Goal: Ask a question

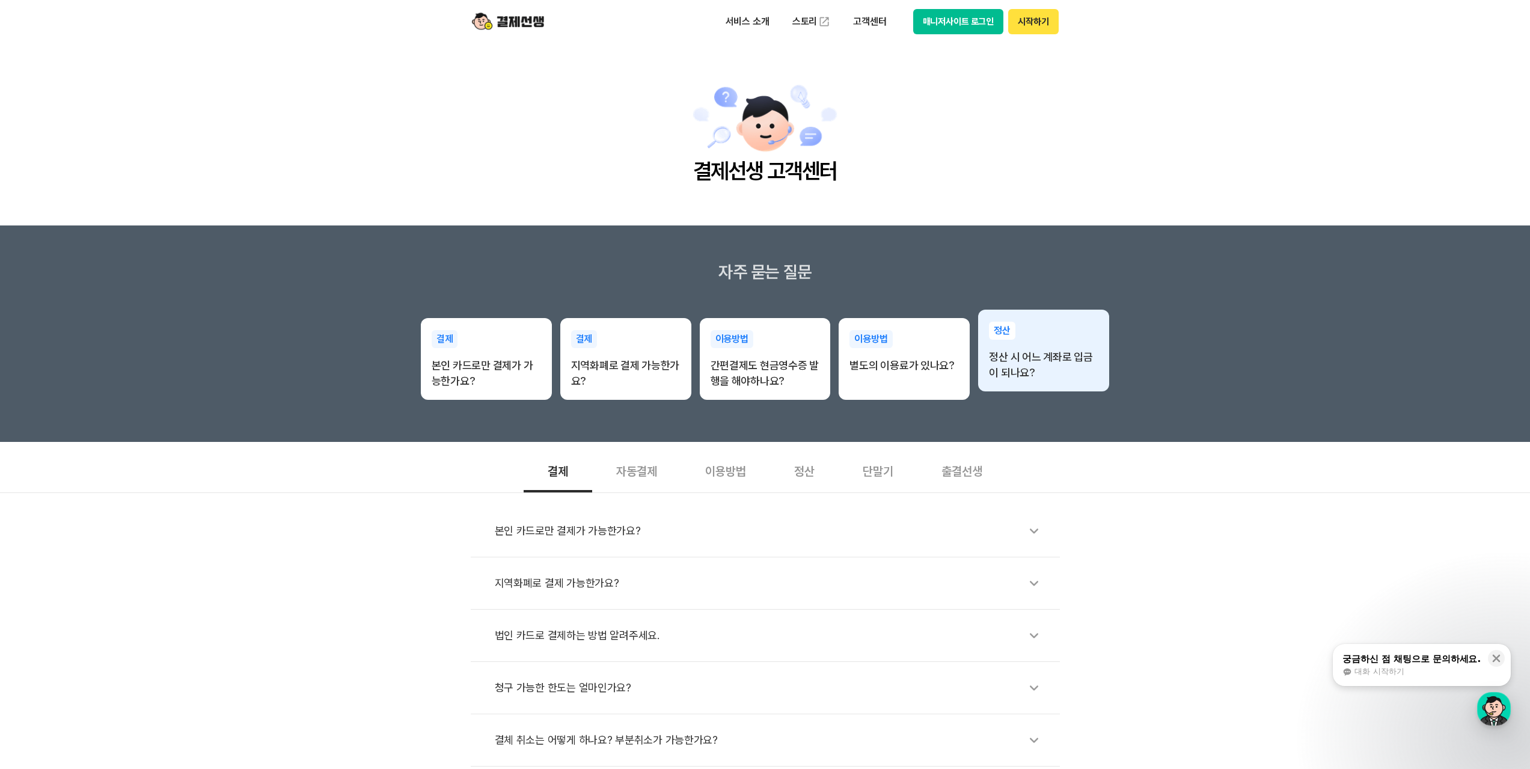
click at [1011, 329] on p "정산" at bounding box center [1002, 331] width 26 height 18
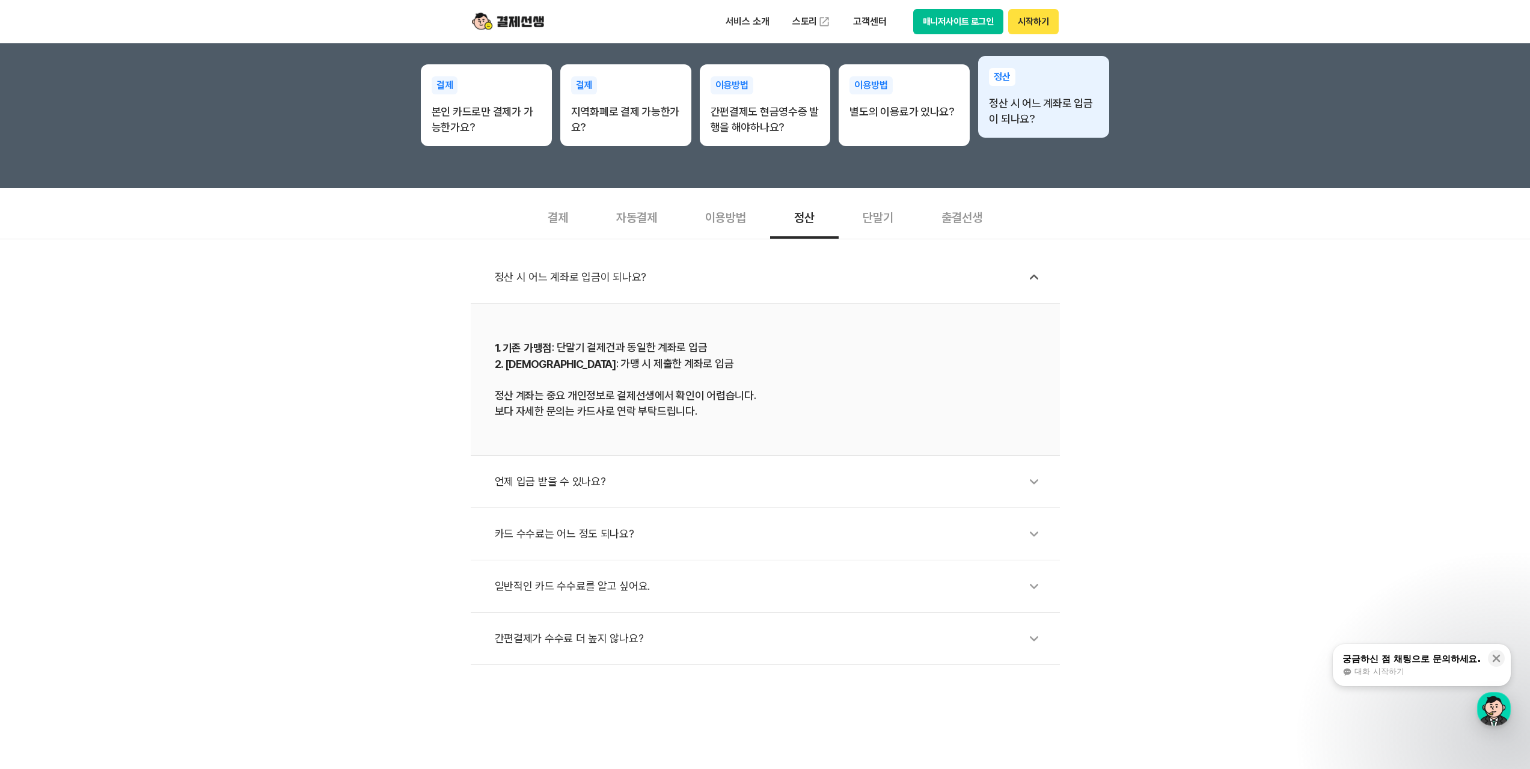
scroll to position [421, 0]
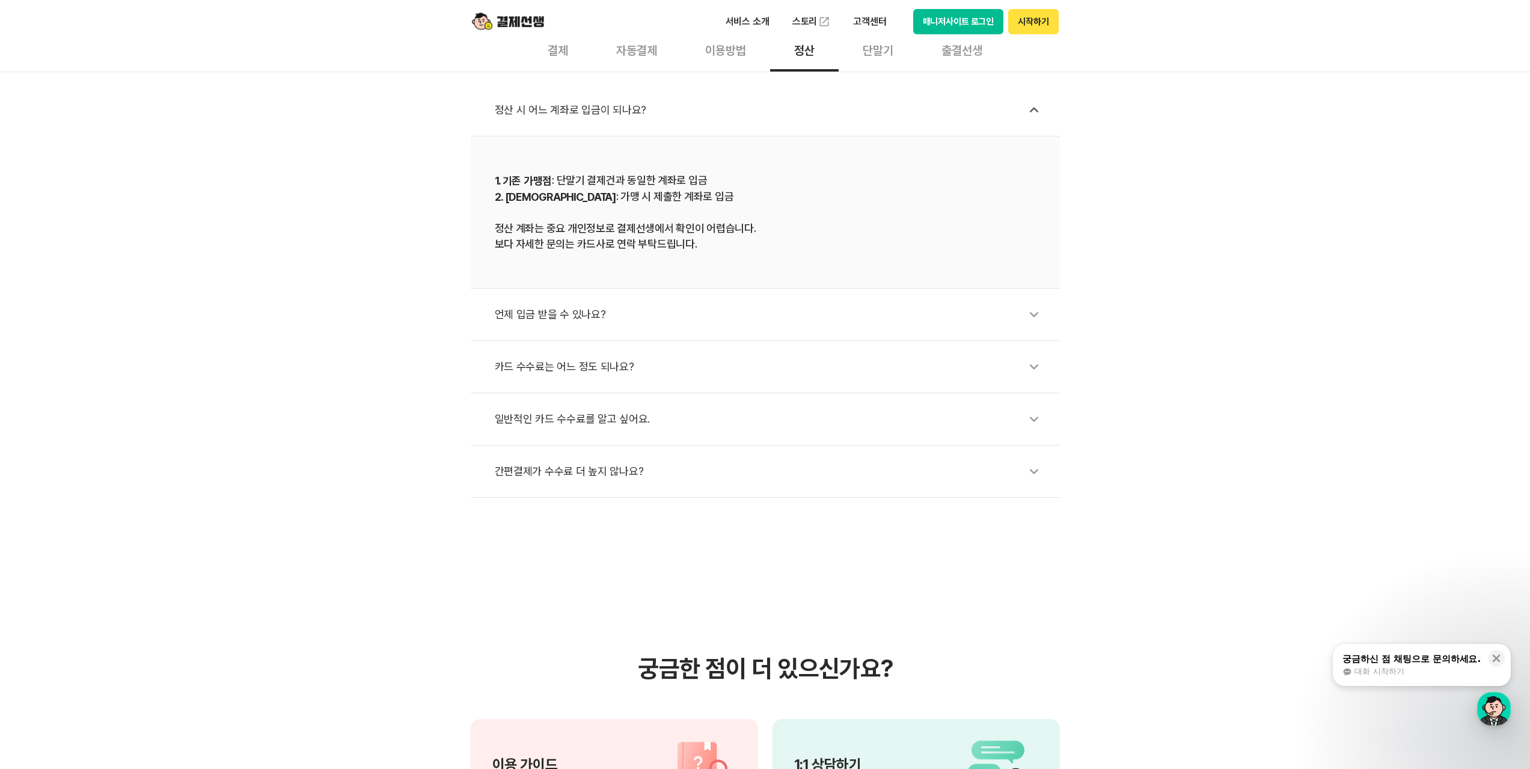
click at [994, 314] on div "언제 입금 받을 수 있나요?" at bounding box center [771, 315] width 553 height 28
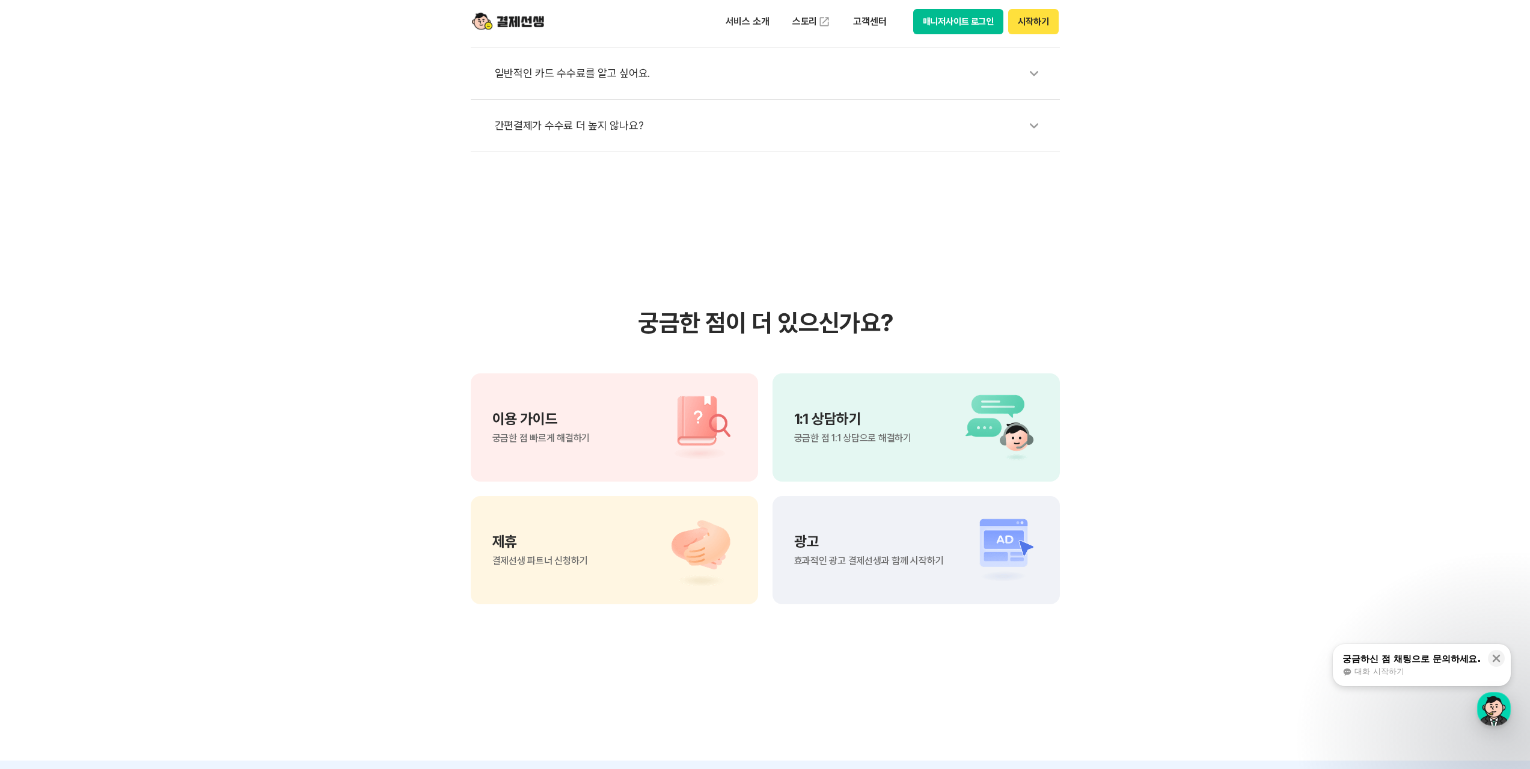
scroll to position [782, 0]
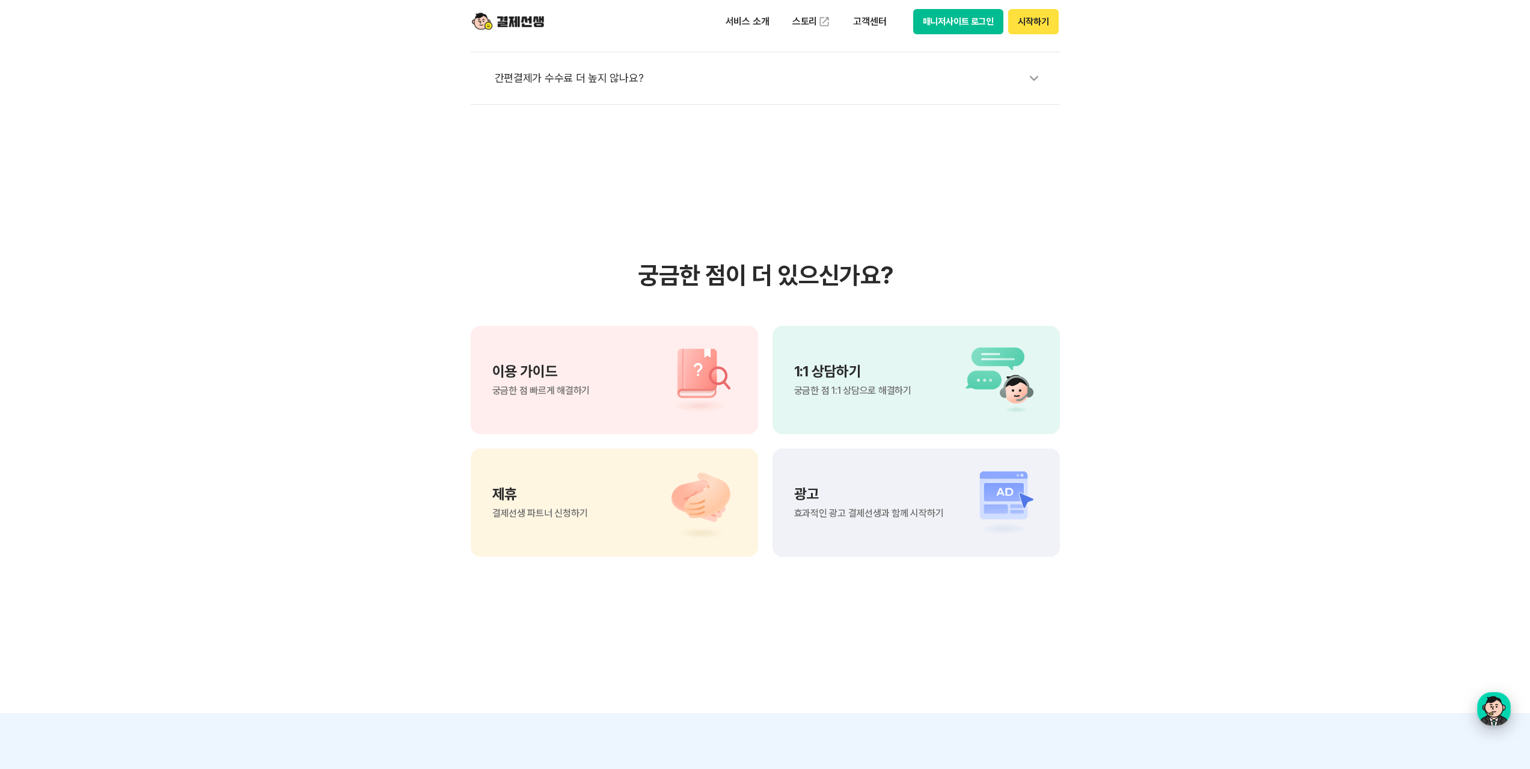
click at [1483, 706] on div "button" at bounding box center [1494, 709] width 34 height 34
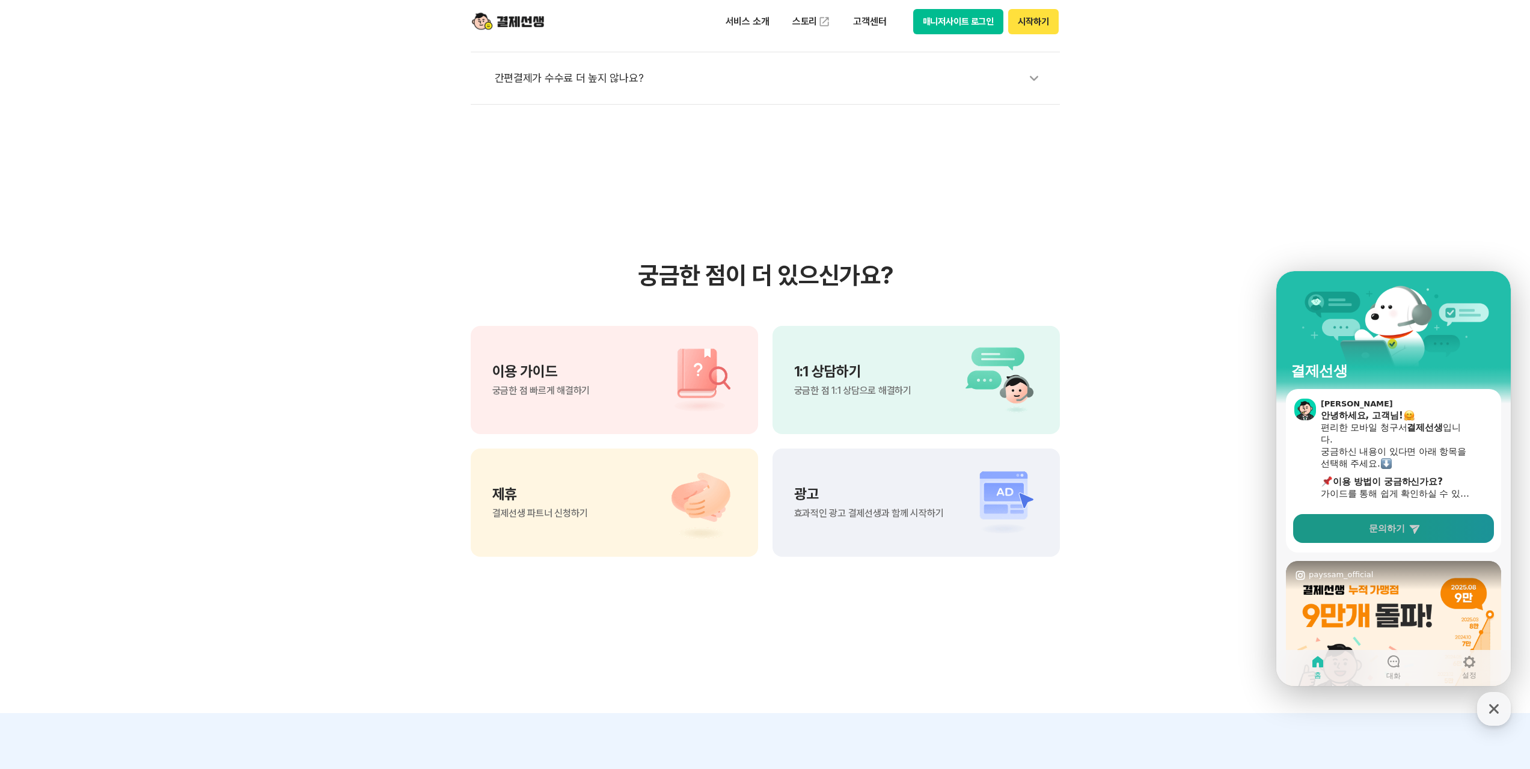
click at [1404, 528] on span "문의하기" at bounding box center [1387, 528] width 36 height 12
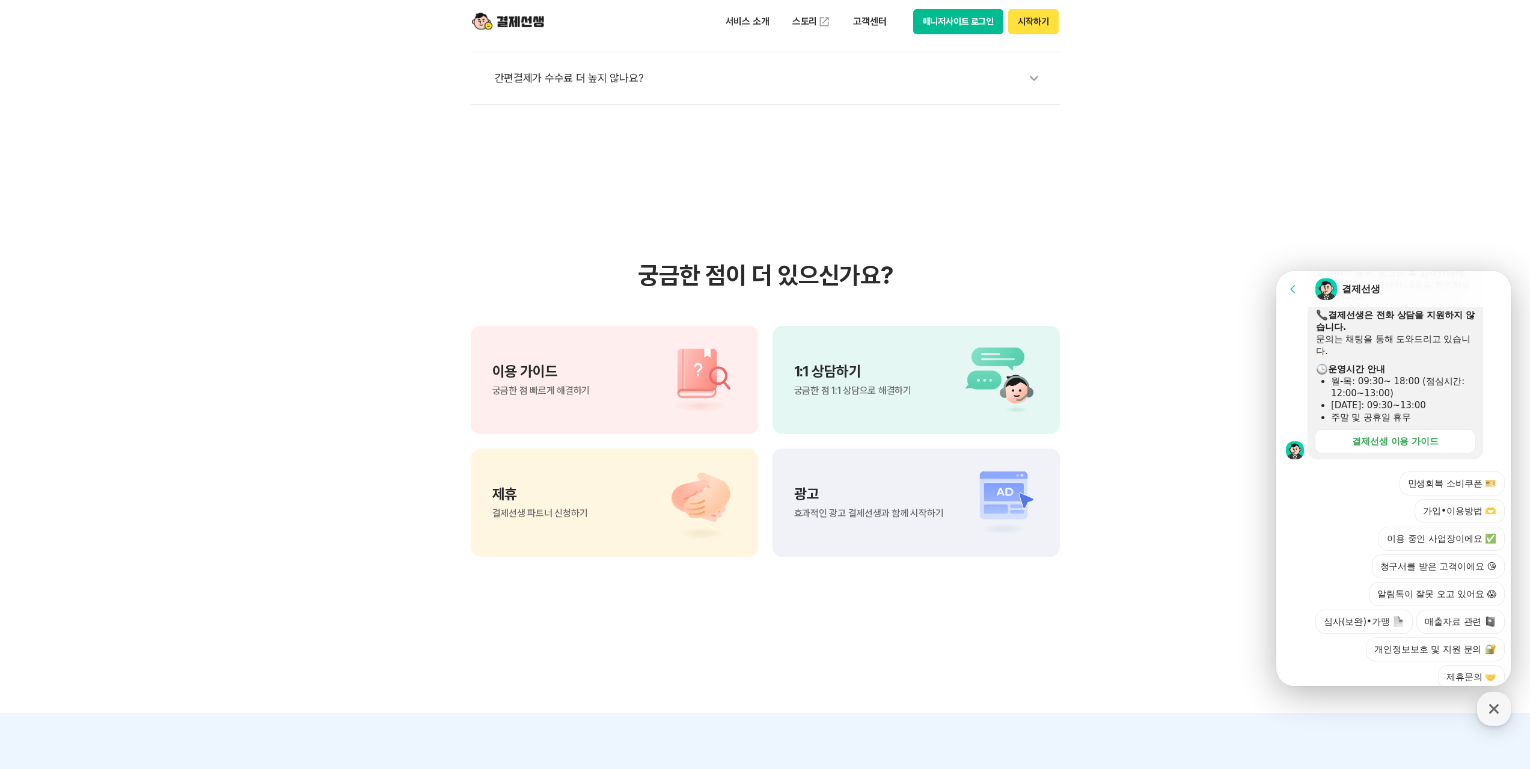
scroll to position [335, 0]
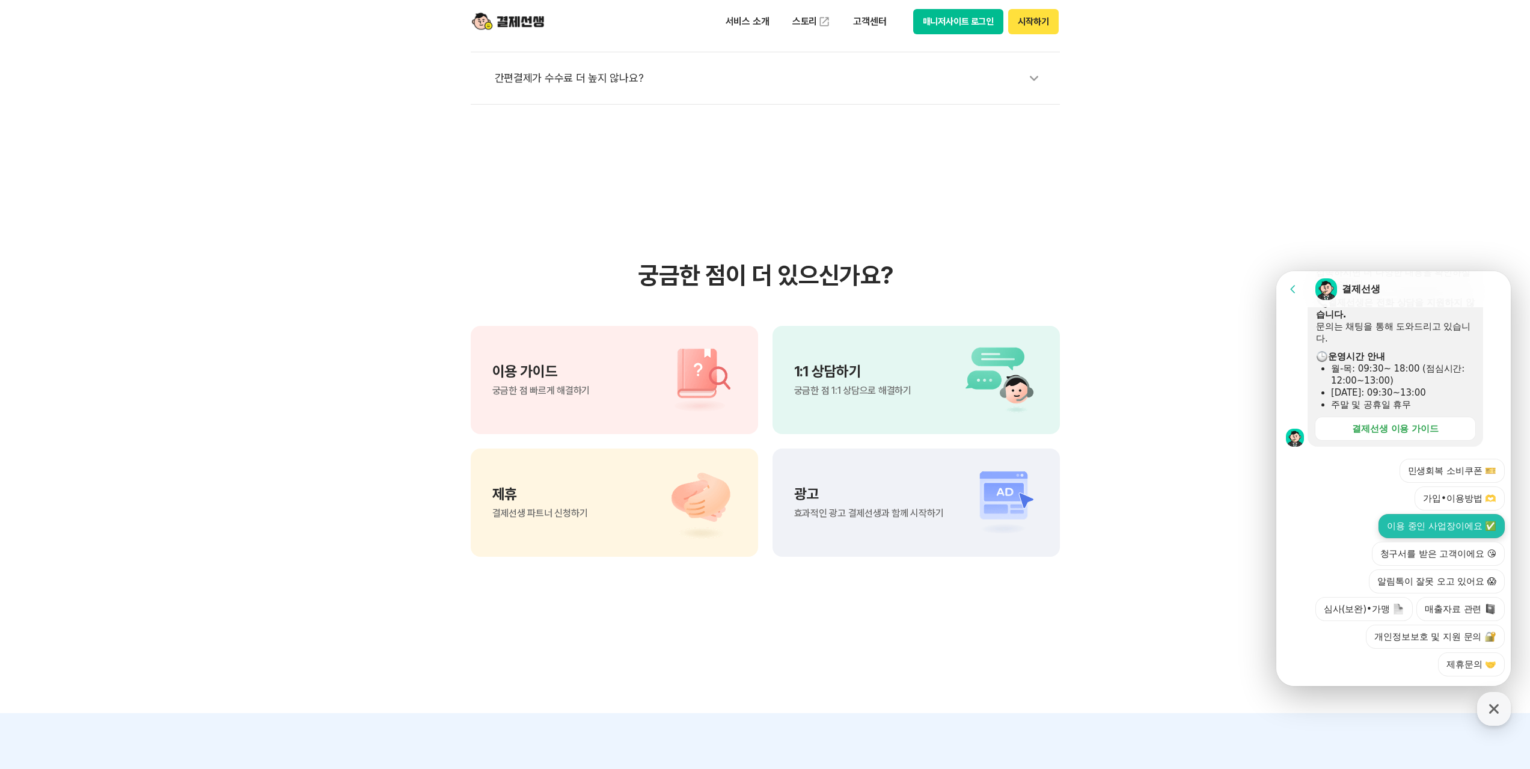
click at [1401, 514] on button "이용 중인 사업장이에요 ✅" at bounding box center [1442, 526] width 126 height 24
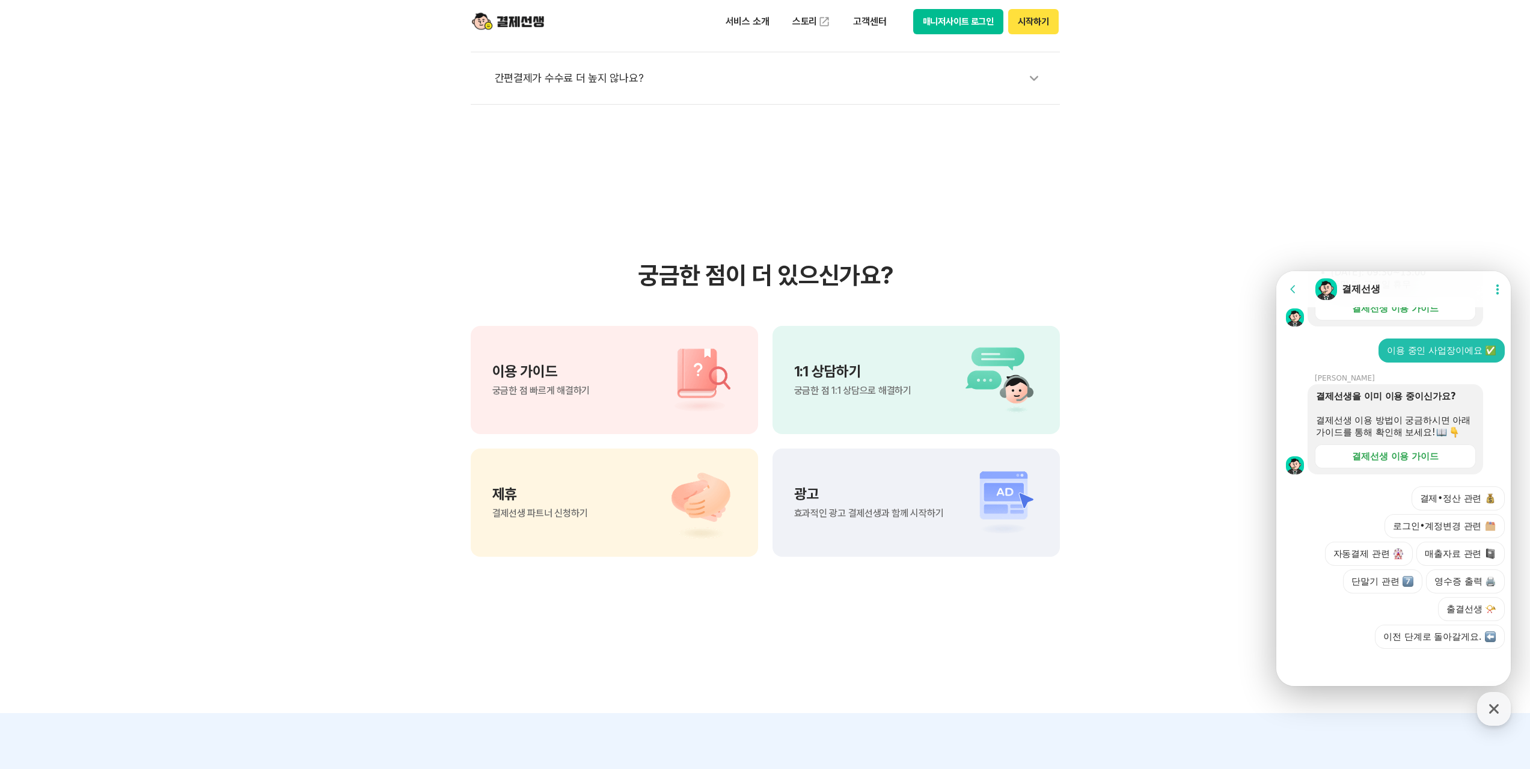
scroll to position [468, 0]
click at [1430, 485] on div "Action buttons for quick reply 결제•정산 관련 로그인•계정변경 관련 자동결제 관련 매출자료 관련 단말기 관련 영수증 …" at bounding box center [1395, 561] width 238 height 174
click at [1434, 492] on button "결제•정산 관련" at bounding box center [1459, 498] width 94 height 24
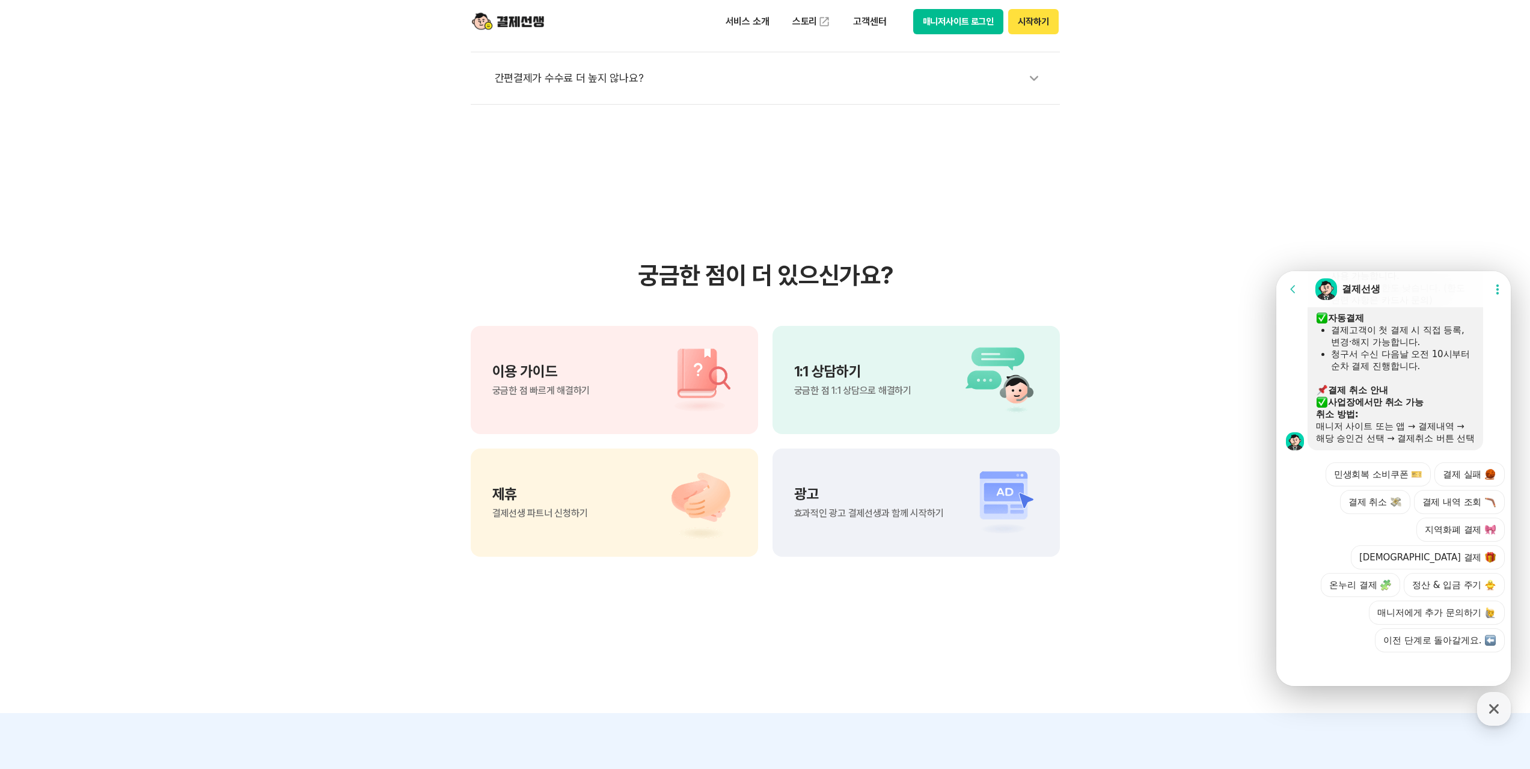
scroll to position [880, 0]
